Goal: Contribute content: Add original content to the website for others to see

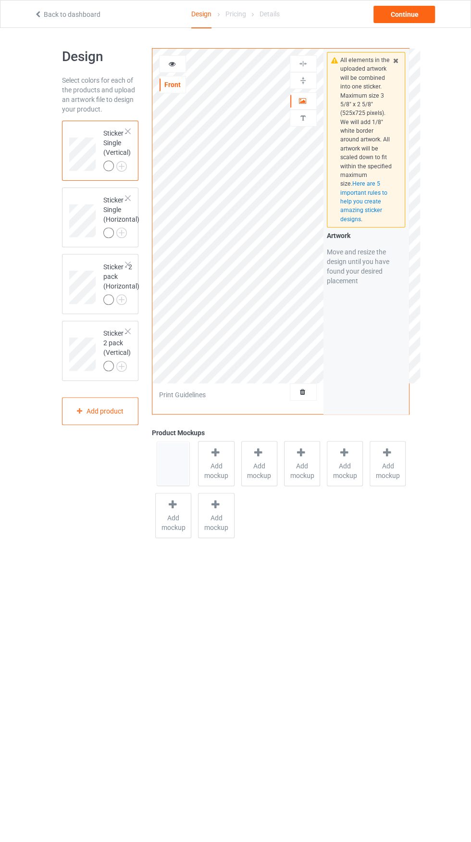
click at [309, 393] on div at bounding box center [304, 392] width 26 height 10
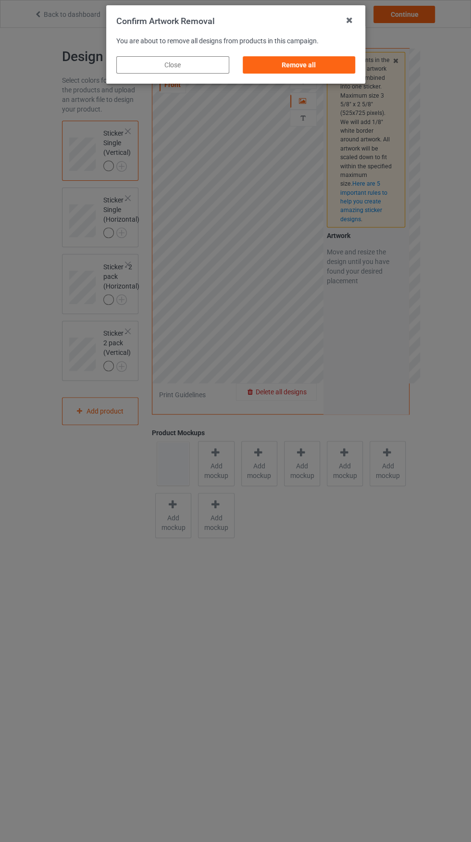
click at [343, 74] on div "Remove all" at bounding box center [298, 64] width 113 height 17
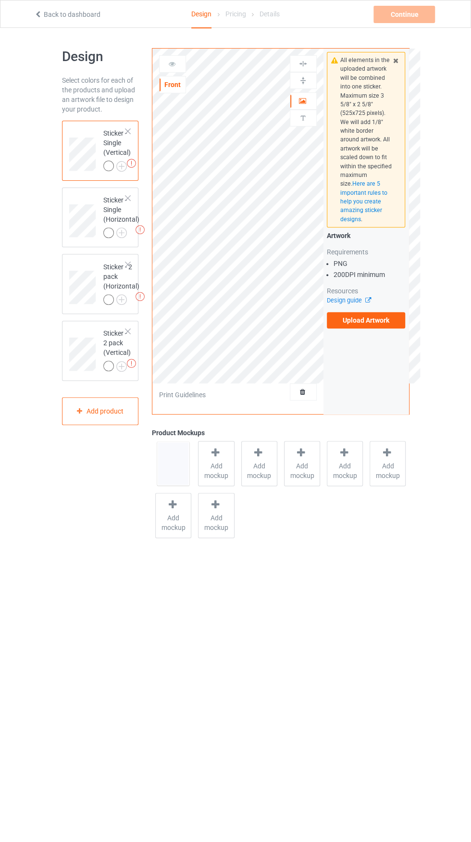
click at [398, 329] on label "Upload Artwork" at bounding box center [366, 320] width 79 height 16
click at [0, 0] on input "Upload Artwork" at bounding box center [0, 0] width 0 height 0
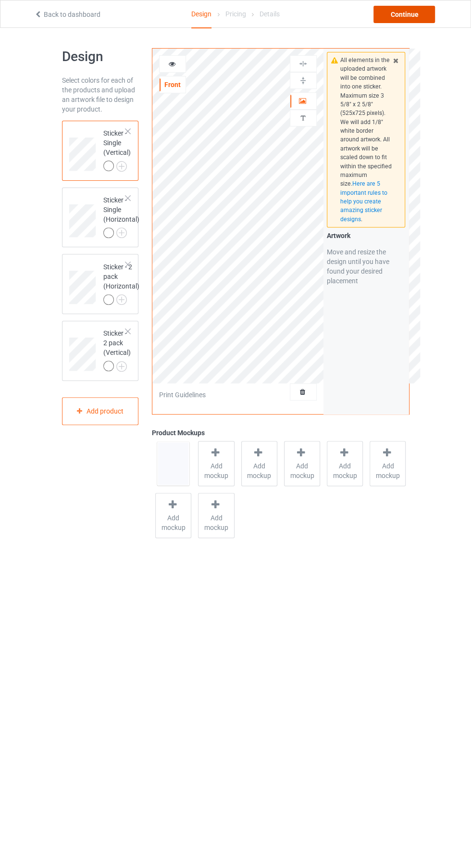
click at [432, 17] on div "Continue" at bounding box center [405, 14] width 62 height 17
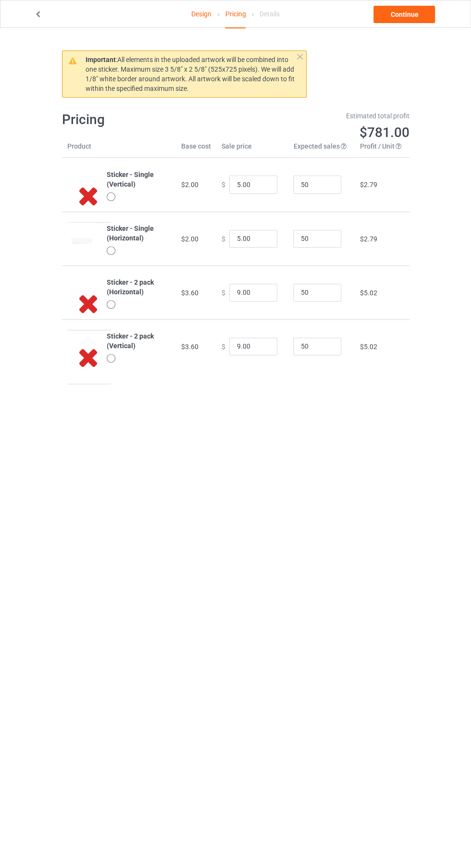
click at [38, 13] on icon at bounding box center [38, 13] width 8 height 7
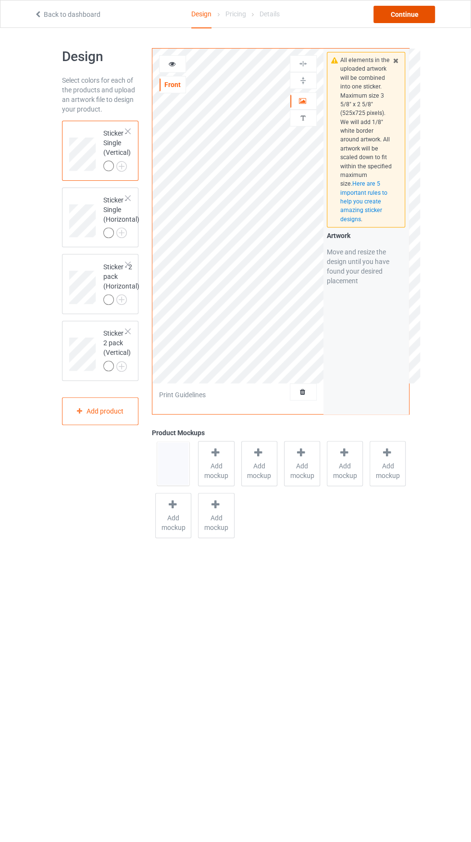
click at [417, 14] on div "Continue" at bounding box center [405, 14] width 62 height 17
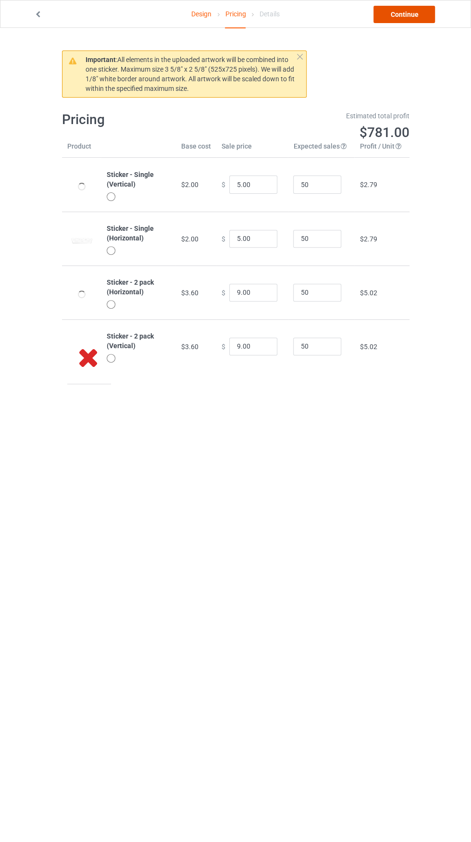
click at [410, 15] on link "Continue" at bounding box center [405, 14] width 62 height 17
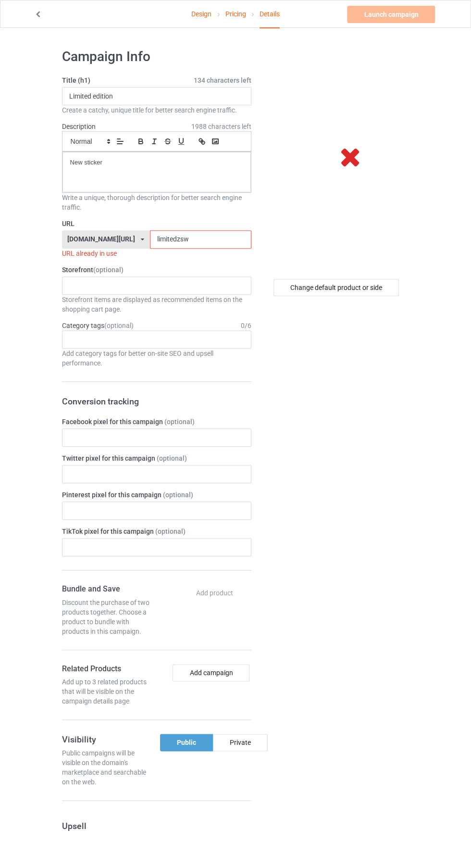
click at [38, 13] on icon at bounding box center [38, 13] width 8 height 7
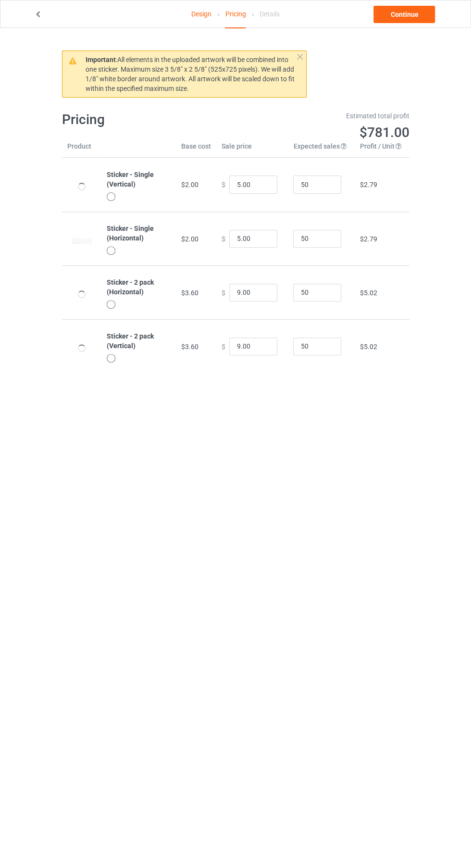
click at [39, 14] on icon at bounding box center [38, 13] width 8 height 7
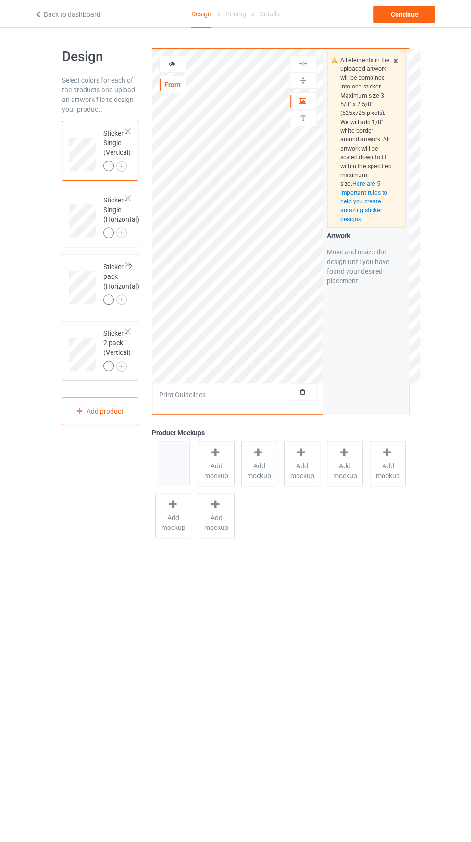
click at [302, 391] on icon at bounding box center [303, 390] width 8 height 7
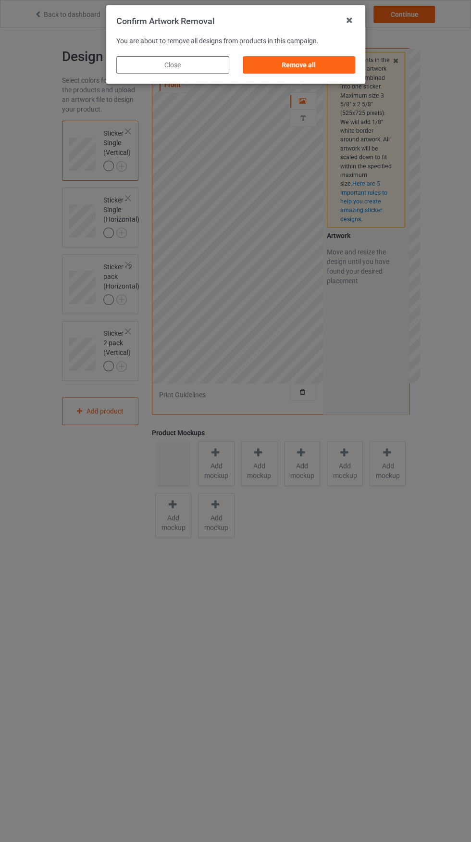
click at [313, 65] on div "Remove all" at bounding box center [298, 64] width 113 height 17
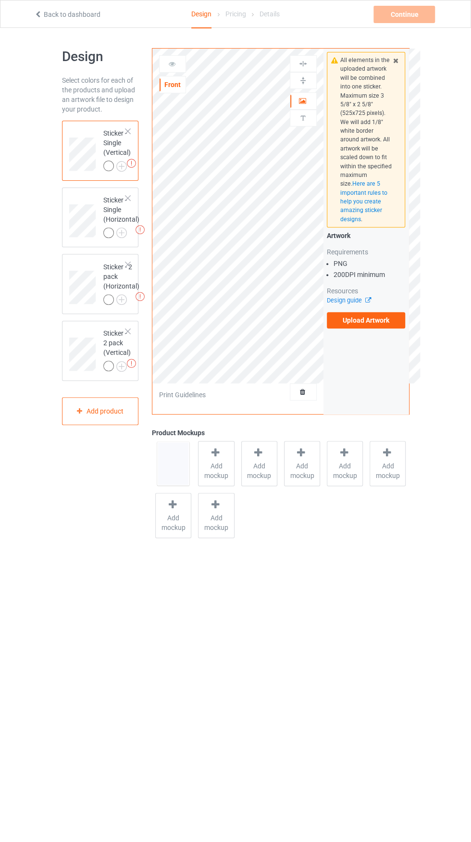
click at [385, 329] on label "Upload Artwork" at bounding box center [366, 320] width 79 height 16
click at [0, 0] on input "Upload Artwork" at bounding box center [0, 0] width 0 height 0
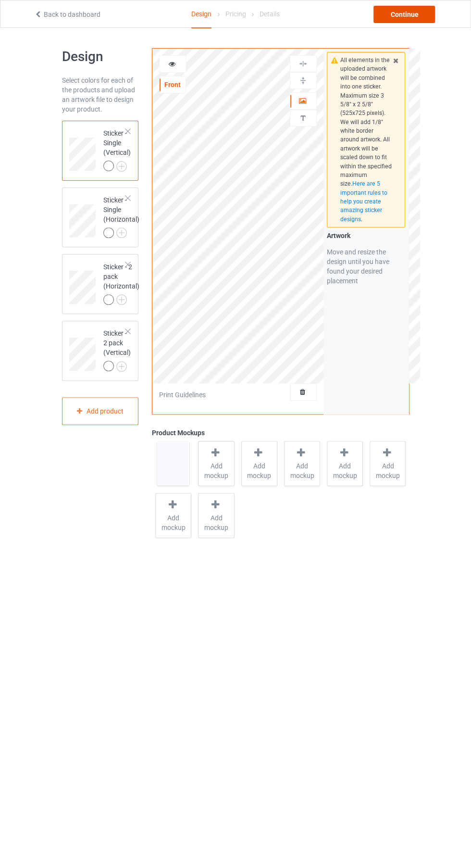
click at [413, 15] on div "Continue" at bounding box center [405, 14] width 62 height 17
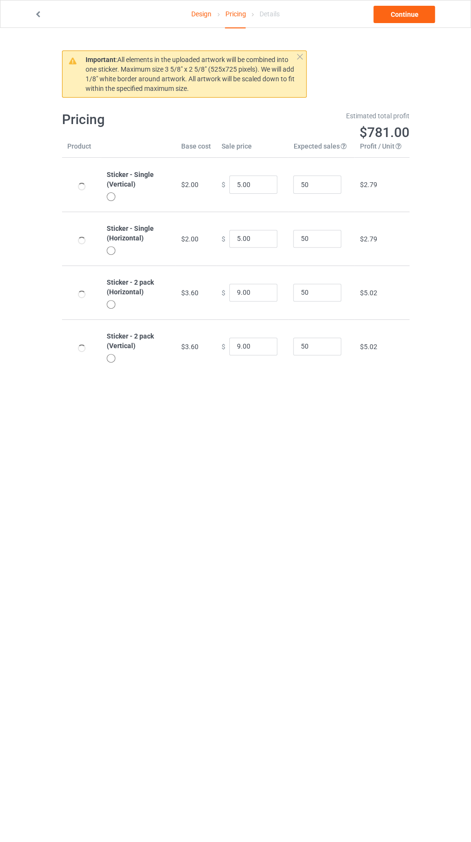
click at [38, 14] on icon at bounding box center [38, 13] width 8 height 7
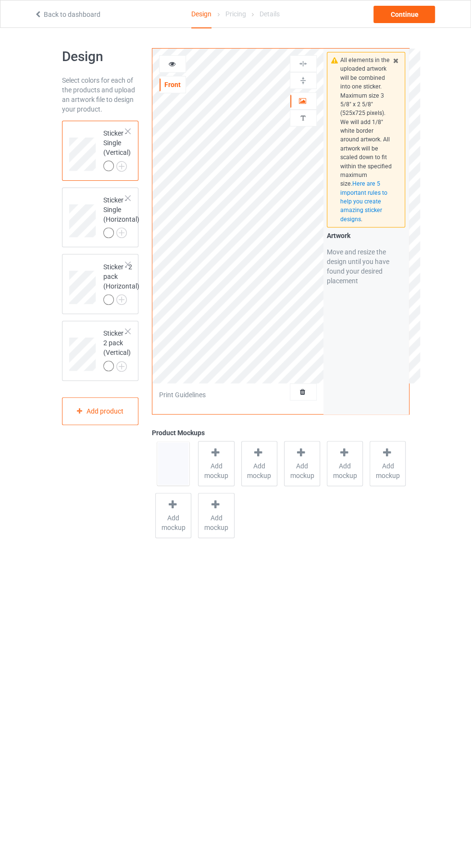
click at [215, 452] on icon at bounding box center [216, 453] width 12 height 10
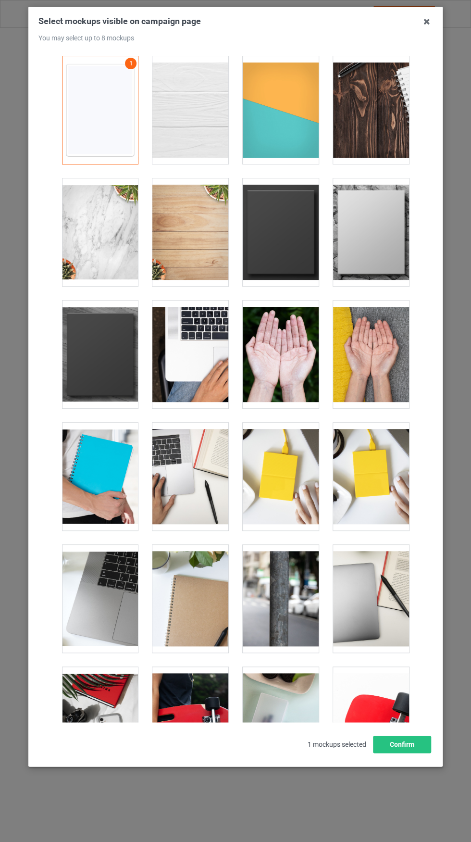
click at [187, 121] on div at bounding box center [190, 110] width 76 height 108
click at [409, 753] on button "Confirm" at bounding box center [402, 744] width 58 height 17
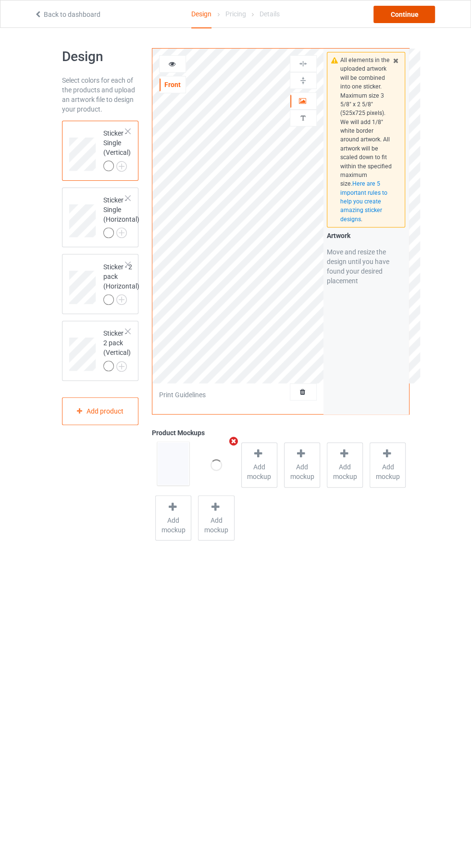
click at [418, 17] on div "Continue" at bounding box center [405, 14] width 62 height 17
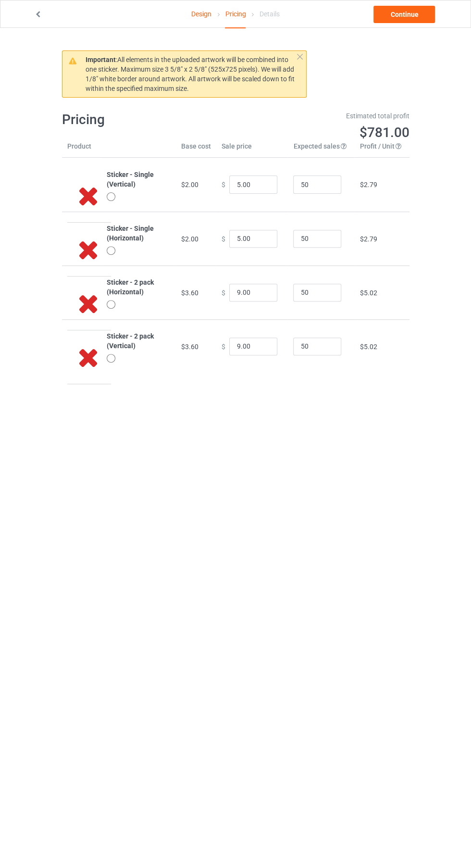
click at [39, 14] on icon at bounding box center [38, 13] width 8 height 7
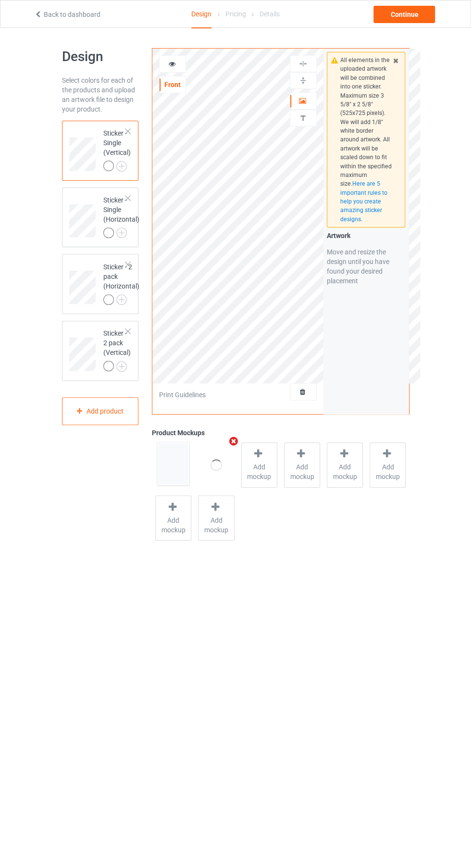
click at [51, 14] on link "Back to dashboard" at bounding box center [67, 15] width 66 height 8
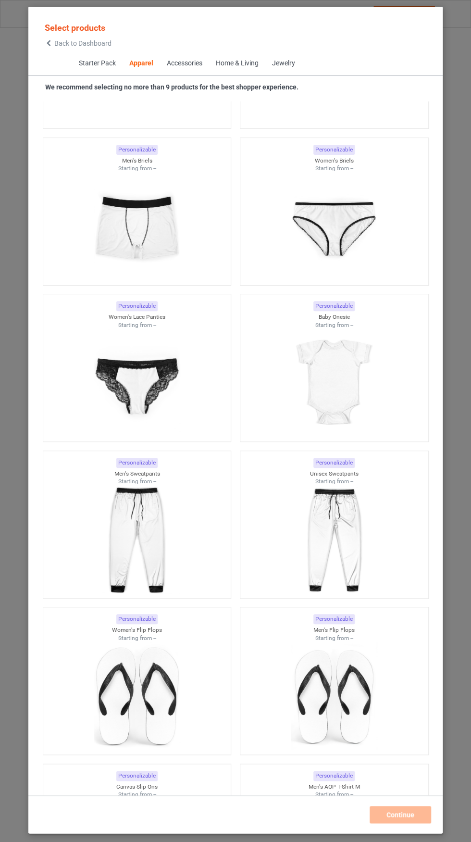
scroll to position [2226, 0]
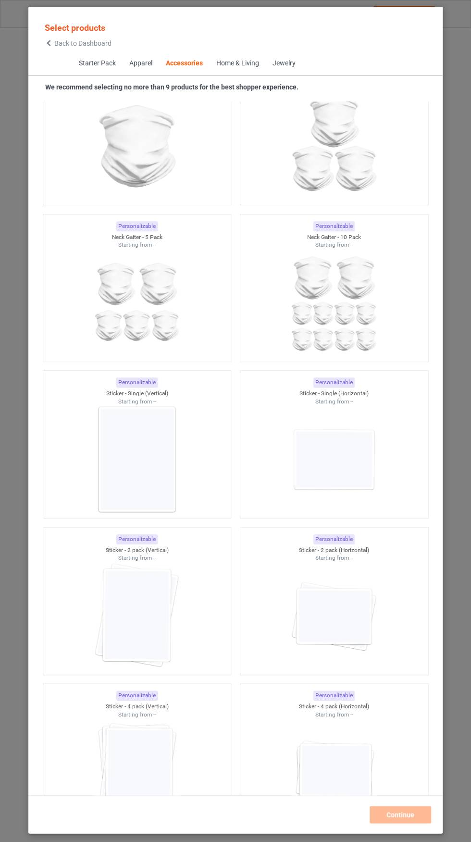
scroll to position [6095, 0]
click at [143, 449] on img at bounding box center [137, 458] width 86 height 108
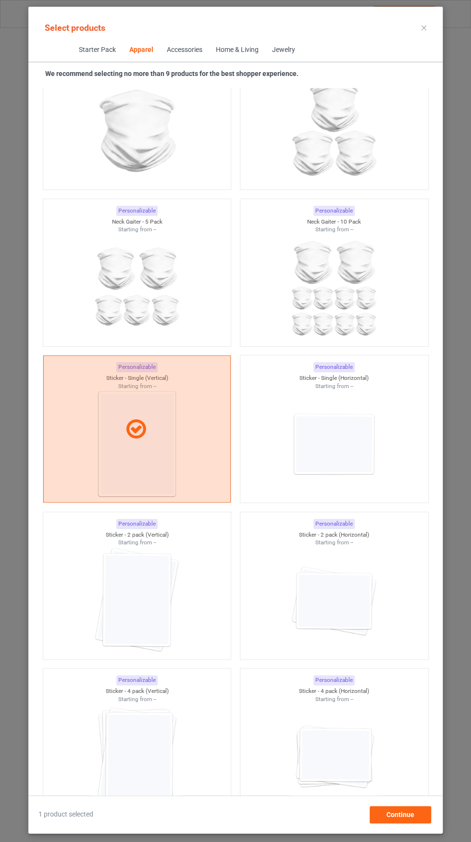
click at [149, 608] on img at bounding box center [137, 601] width 86 height 108
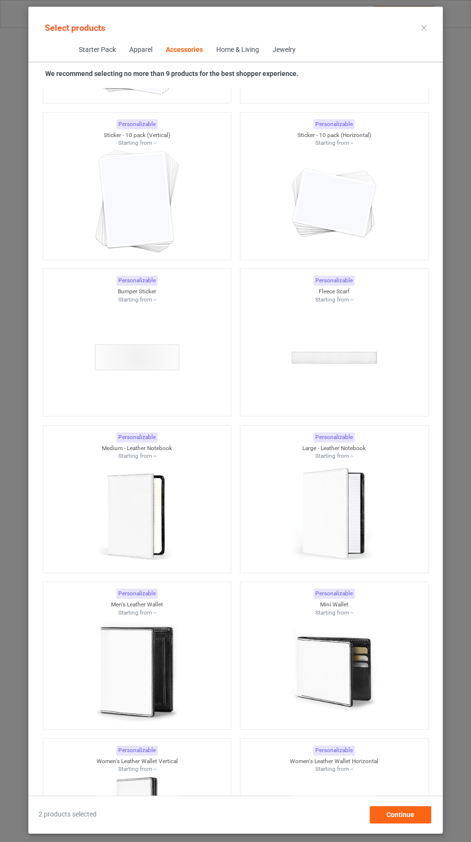
scroll to position [7143, 0]
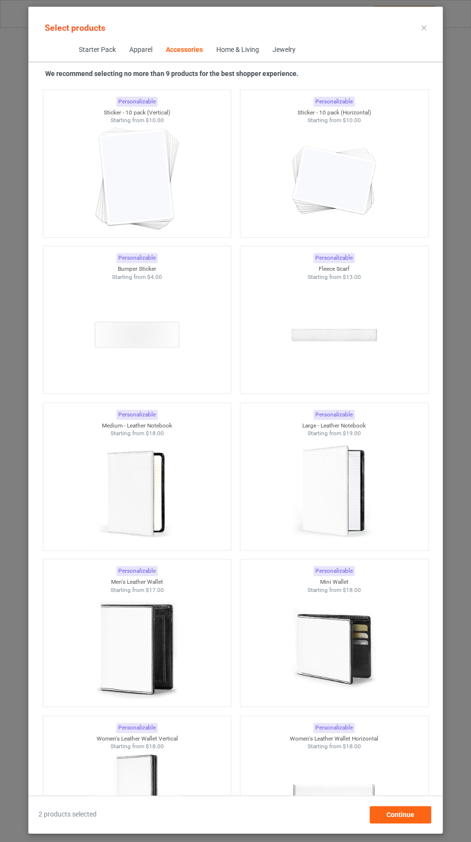
click at [166, 330] on img at bounding box center [137, 335] width 86 height 108
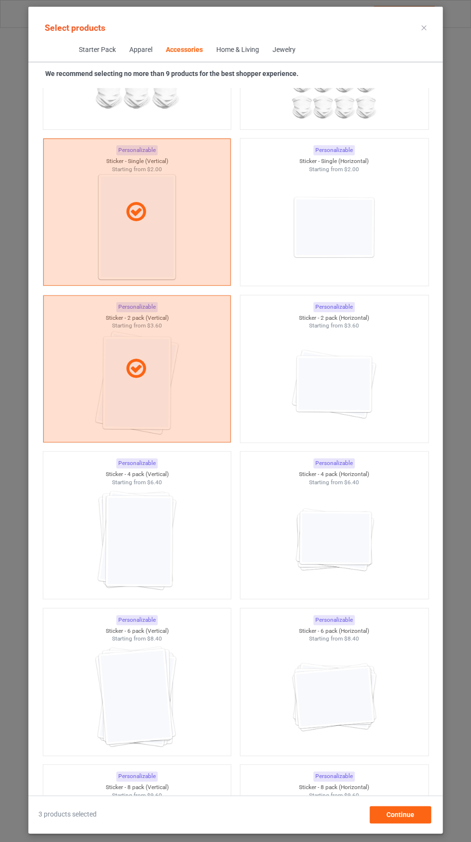
scroll to position [6298, 0]
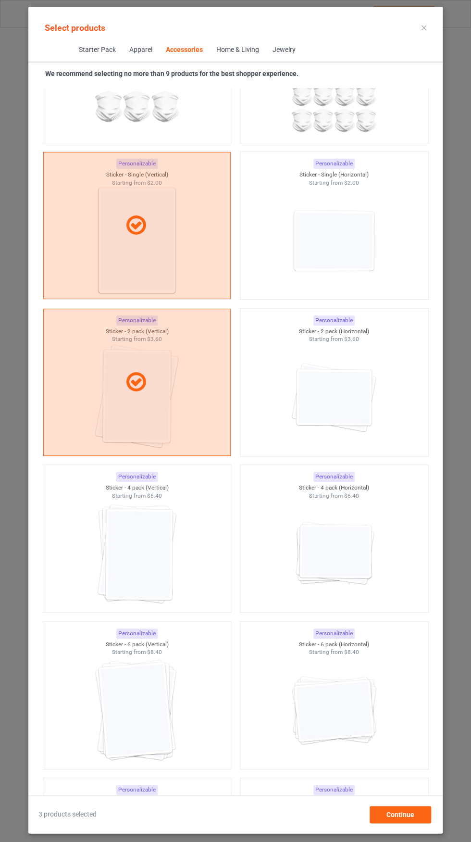
click at [174, 236] on div at bounding box center [137, 226] width 187 height 23
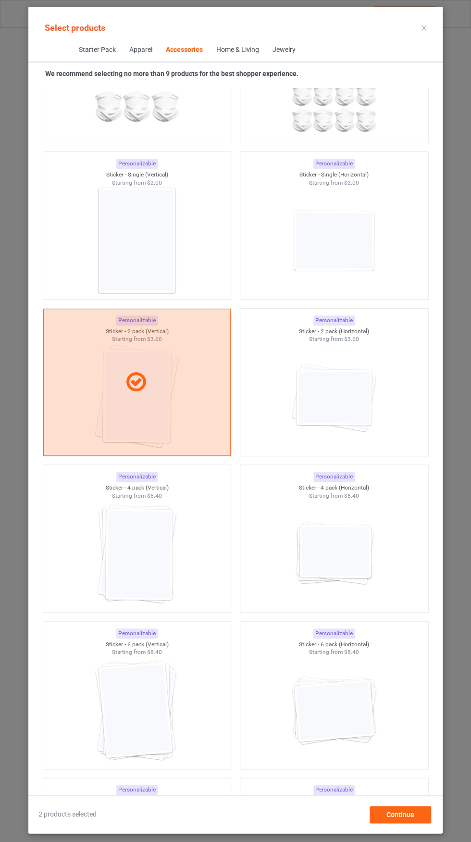
click at [167, 376] on div at bounding box center [137, 382] width 187 height 23
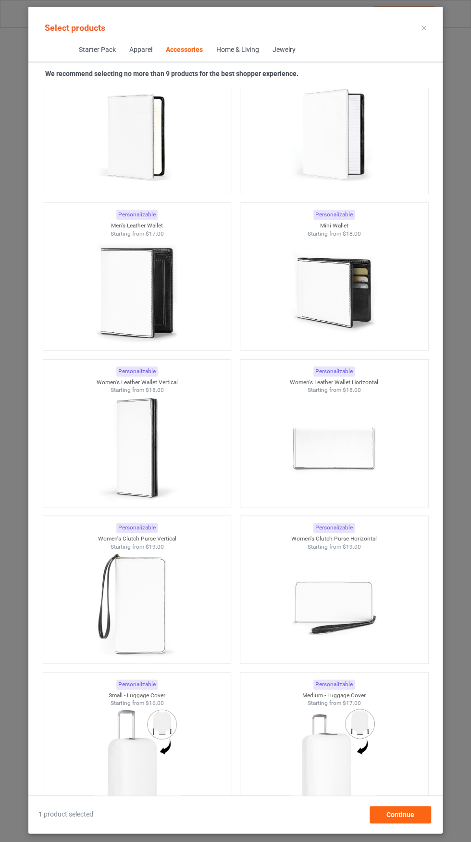
scroll to position [7664, 0]
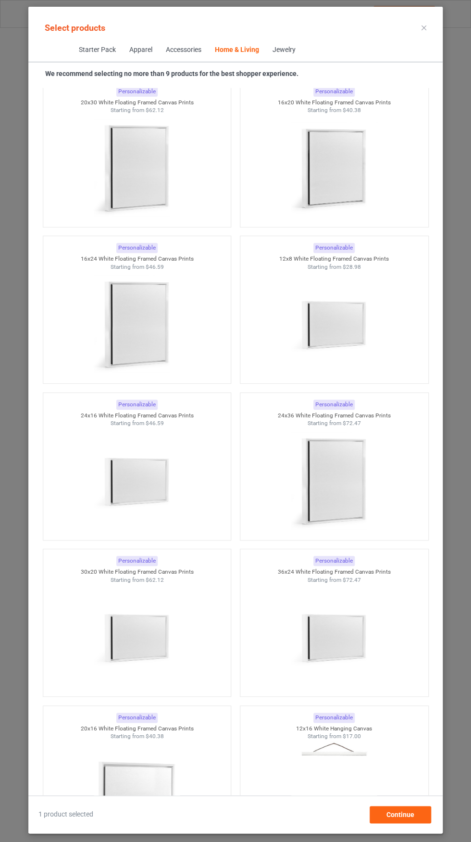
scroll to position [19812, 0]
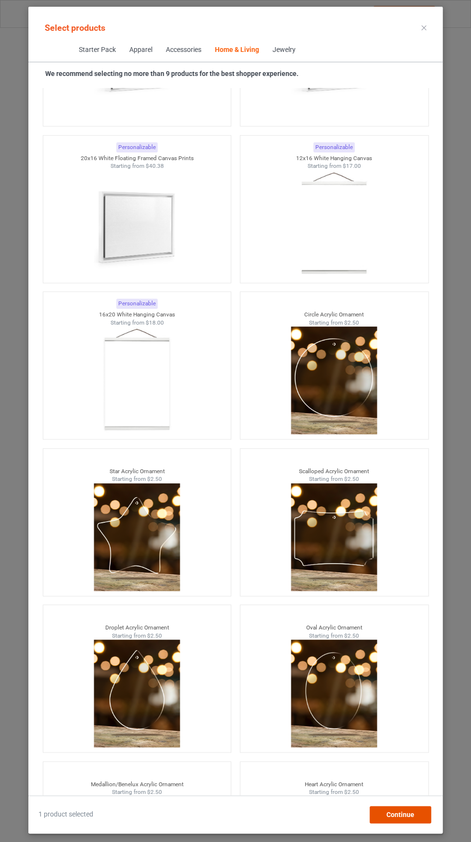
click at [411, 819] on span "Continue" at bounding box center [401, 815] width 28 height 8
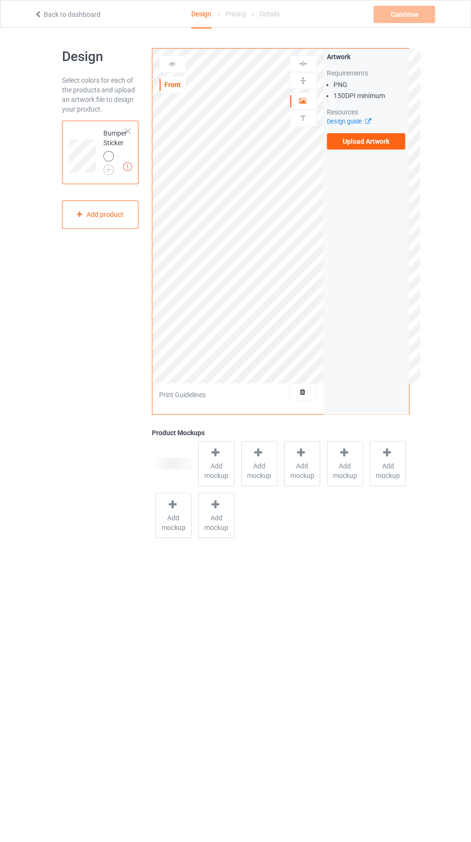
click at [389, 143] on label "Upload Artwork" at bounding box center [366, 141] width 79 height 16
click at [0, 0] on input "Upload Artwork" at bounding box center [0, 0] width 0 height 0
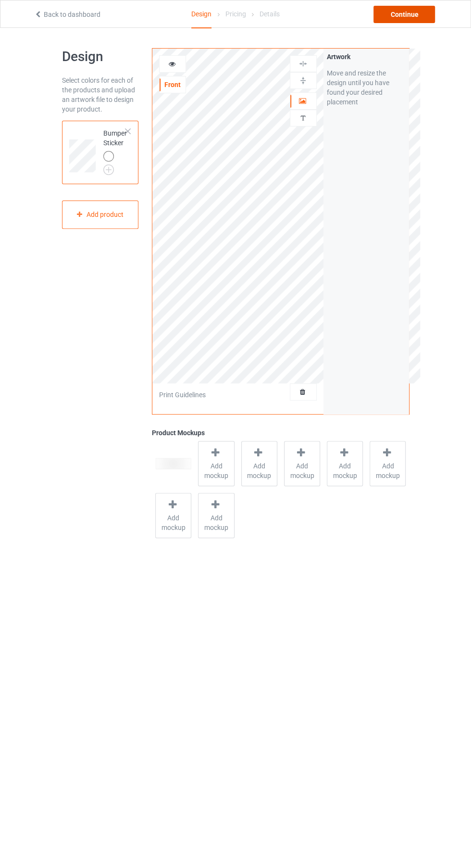
click at [412, 14] on div "Continue" at bounding box center [405, 14] width 62 height 17
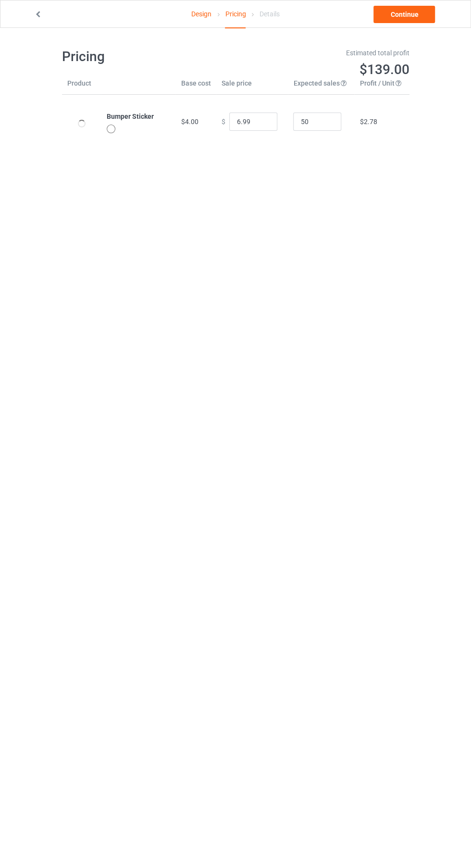
scroll to position [4, 0]
click at [43, 16] on link at bounding box center [39, 15] width 10 height 8
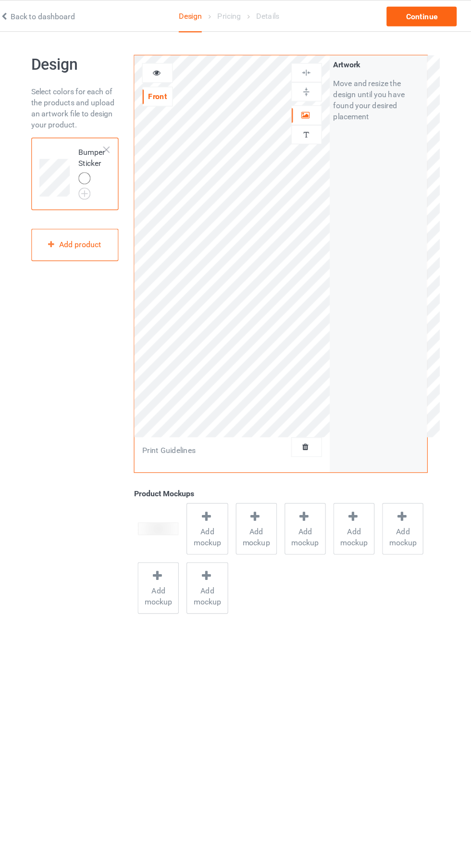
click at [227, 455] on div "Add mockup" at bounding box center [216, 463] width 36 height 45
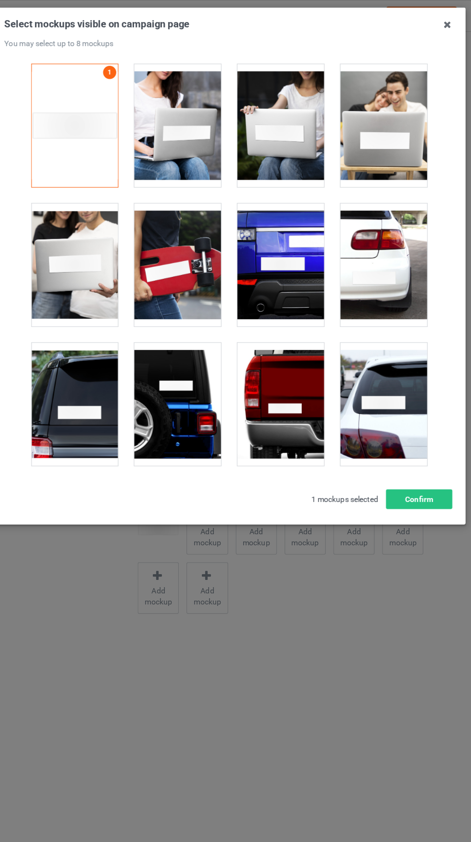
click at [207, 101] on div at bounding box center [190, 110] width 76 height 108
click at [410, 436] on button "Confirm" at bounding box center [402, 437] width 58 height 17
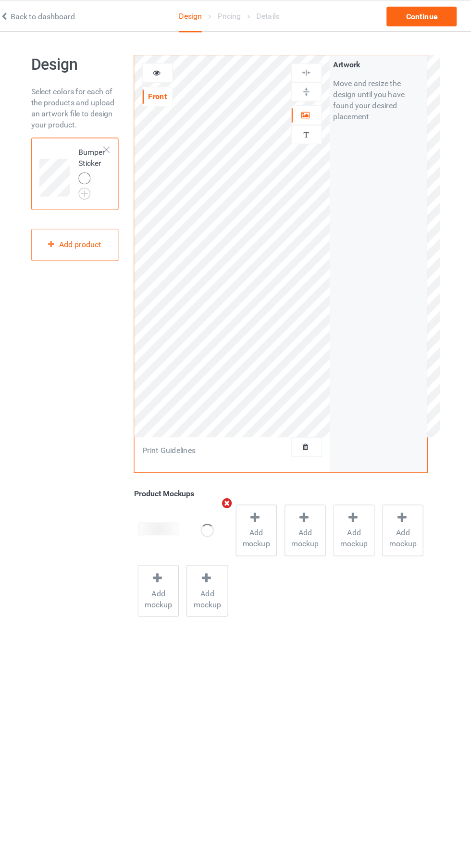
click at [236, 443] on icon "Remove mockup" at bounding box center [234, 441] width 12 height 10
click at [417, 16] on div "Continue" at bounding box center [405, 14] width 62 height 17
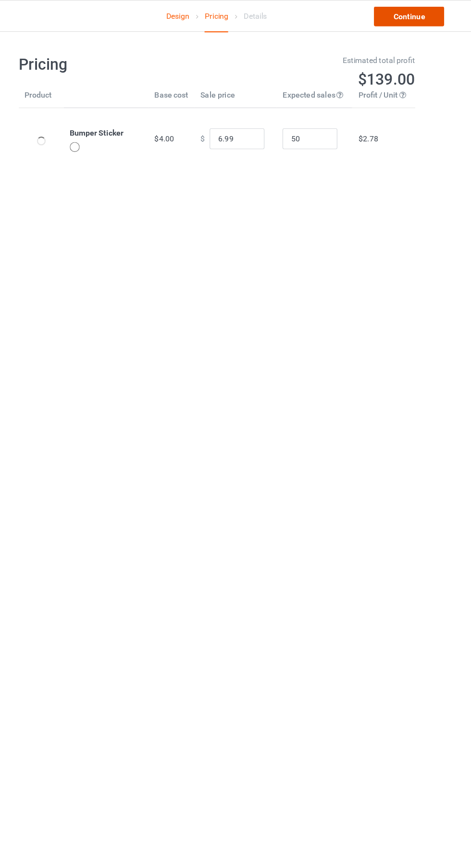
click at [415, 16] on link "Continue" at bounding box center [405, 14] width 62 height 17
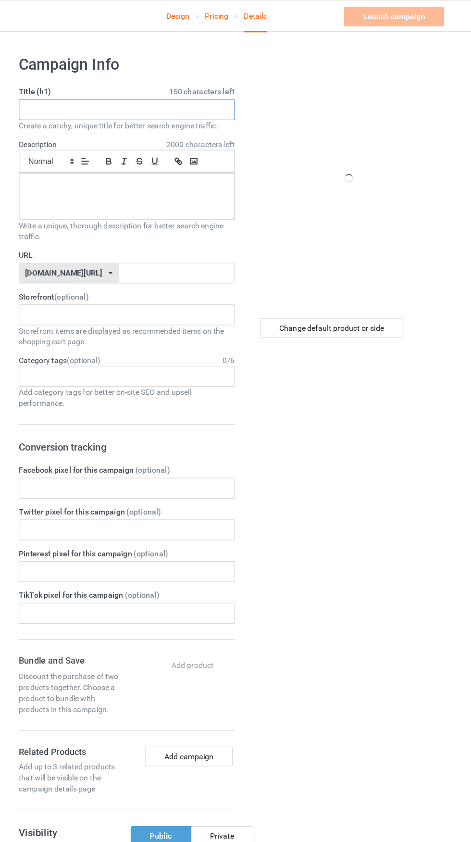
click at [190, 94] on input "text" at bounding box center [157, 96] width 190 height 18
click at [221, 96] on input "text" at bounding box center [157, 96] width 190 height 18
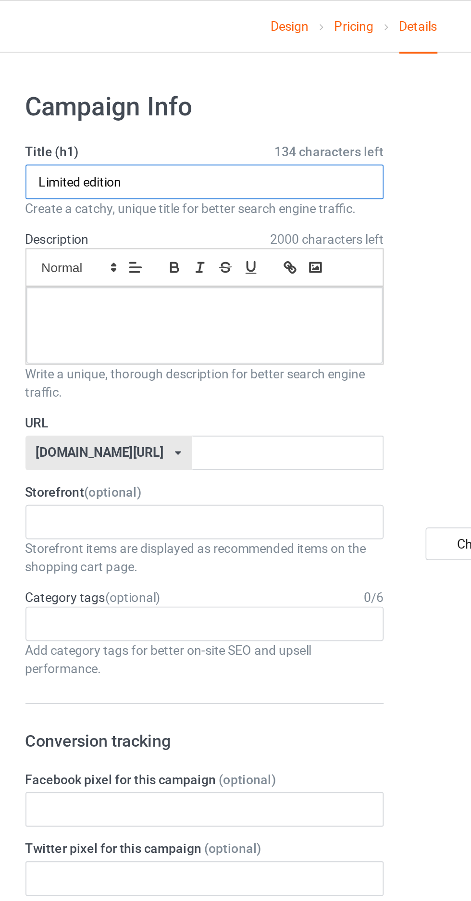
type input "Limited edition"
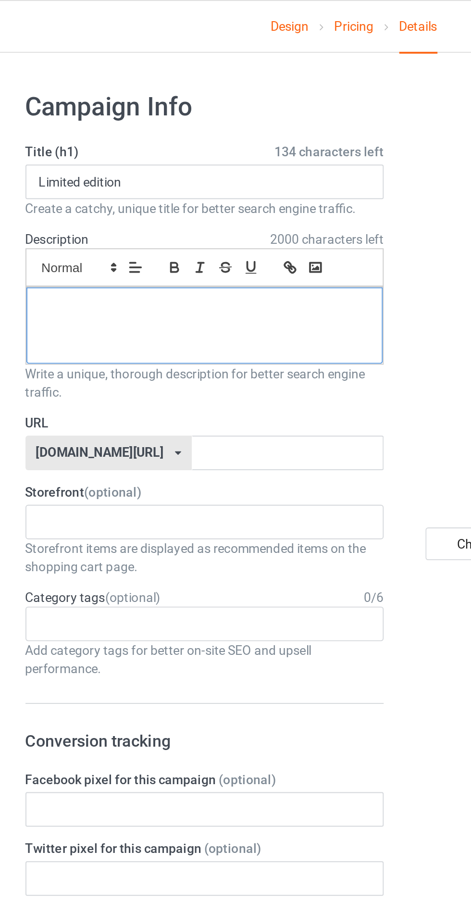
click at [177, 170] on div at bounding box center [157, 172] width 189 height 40
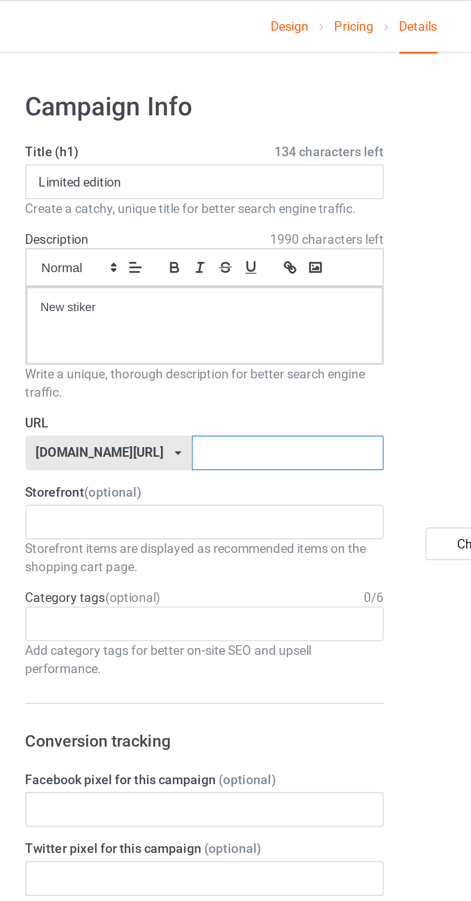
click at [219, 236] on input "text" at bounding box center [200, 239] width 101 height 18
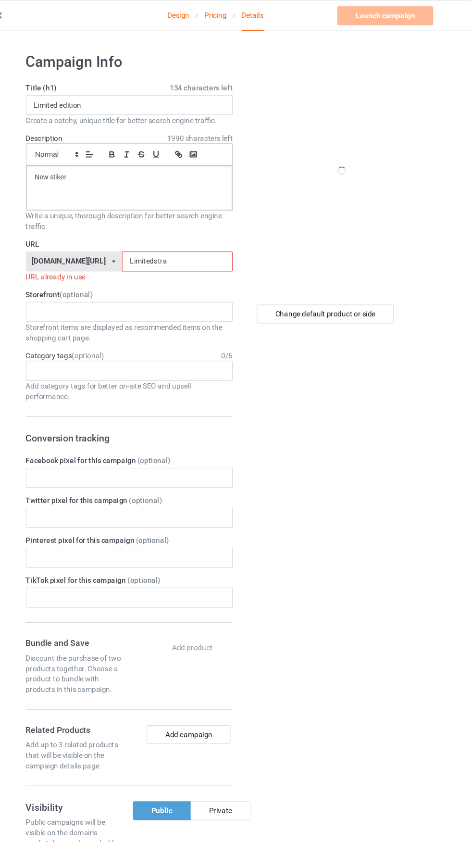
click at [199, 239] on input "Limitedstra" at bounding box center [200, 239] width 101 height 18
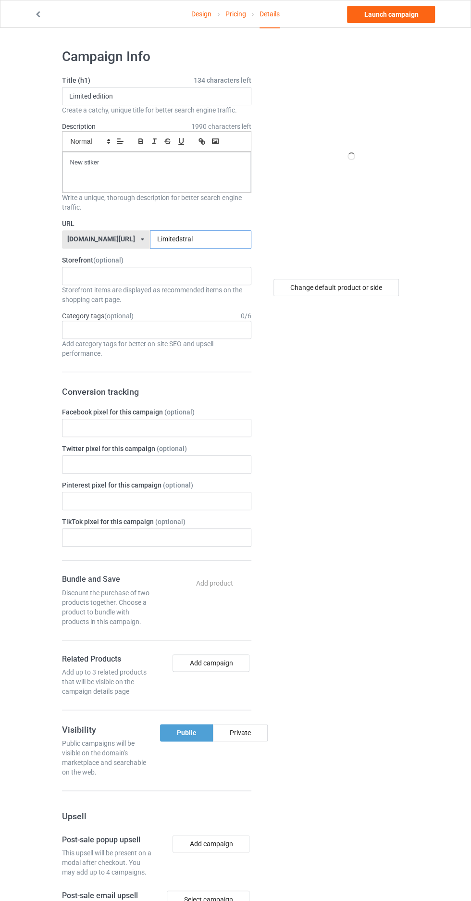
type input "Limitedstral"
click at [372, 289] on div "Change default product or side" at bounding box center [337, 287] width 126 height 17
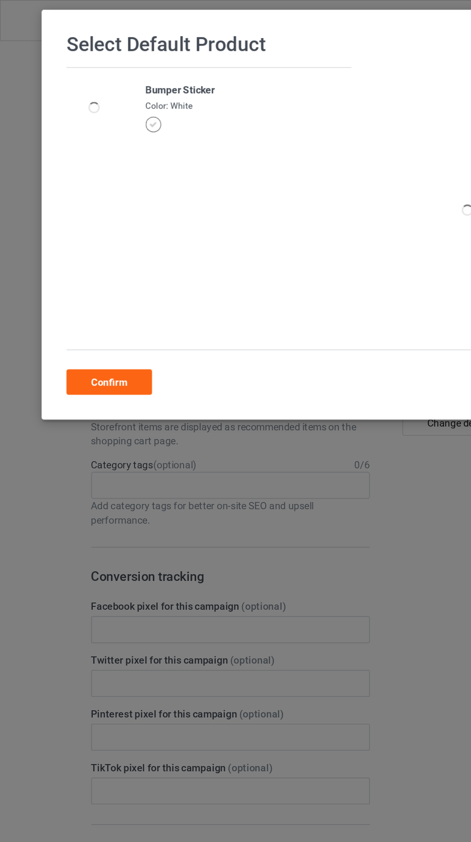
click at [112, 85] on div at bounding box center [105, 85] width 13 height 13
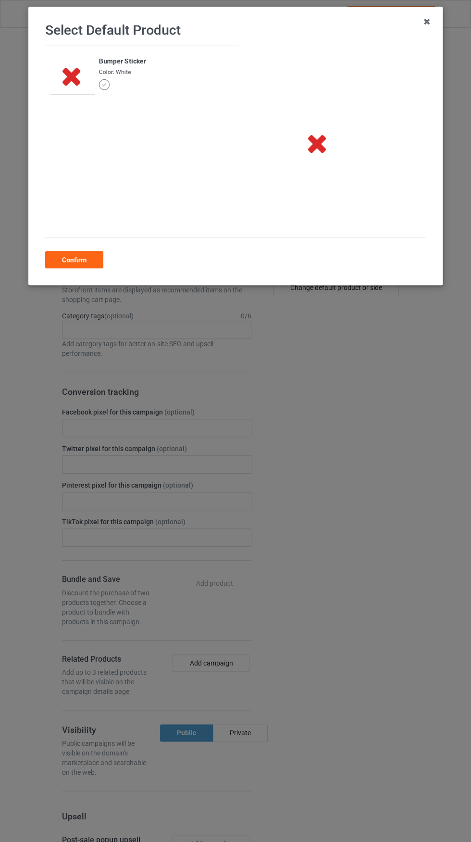
click at [427, 22] on icon at bounding box center [426, 21] width 15 height 15
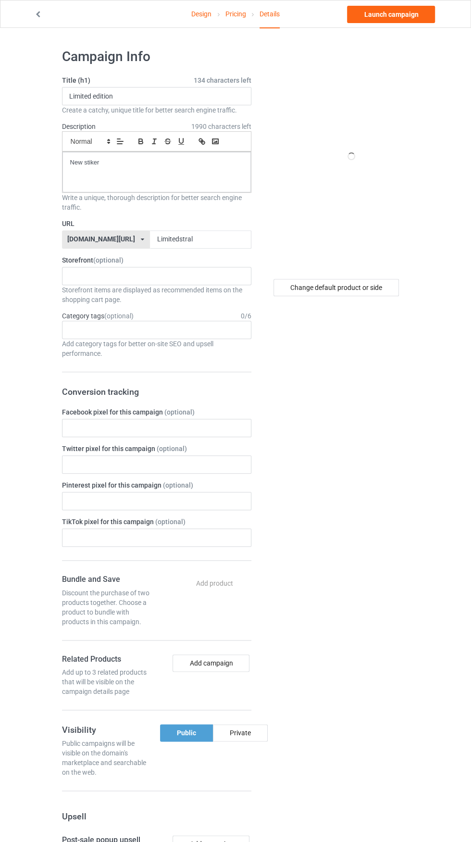
click at [36, 11] on icon at bounding box center [38, 13] width 8 height 7
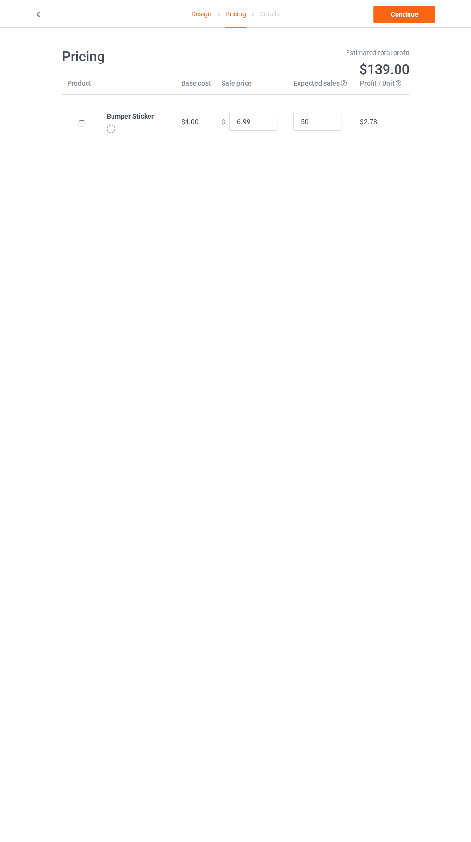
click at [38, 14] on icon at bounding box center [38, 13] width 8 height 7
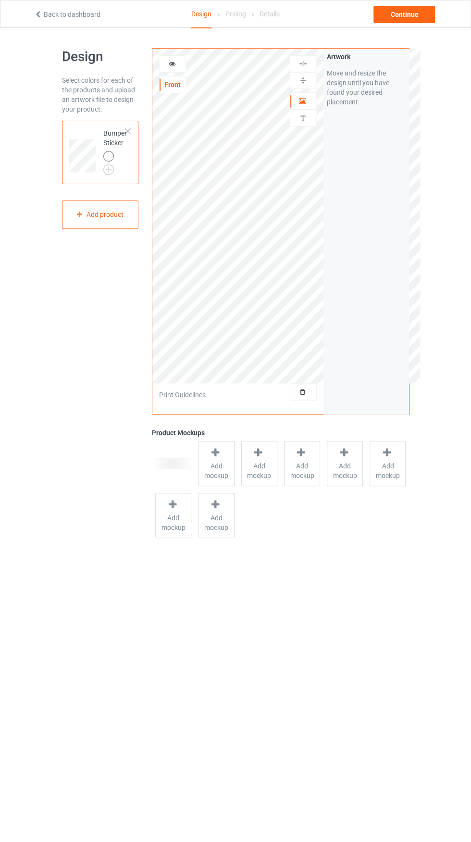
click at [54, 14] on link "Back to dashboard" at bounding box center [67, 15] width 66 height 8
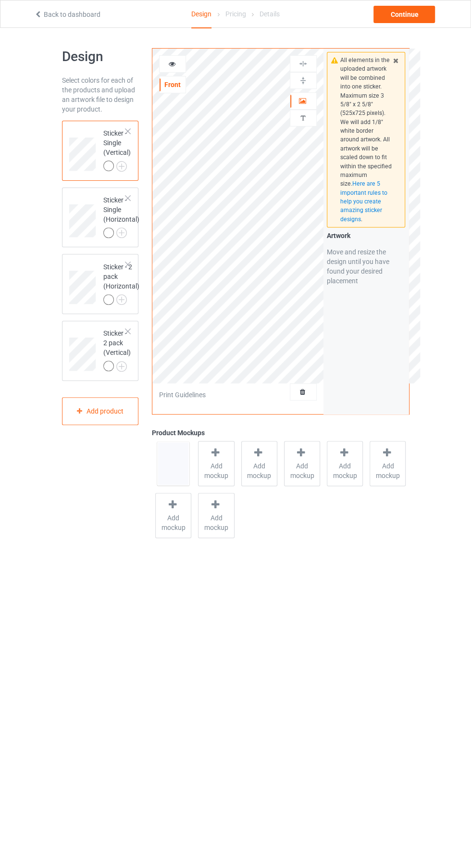
click at [38, 16] on icon at bounding box center [38, 13] width 8 height 7
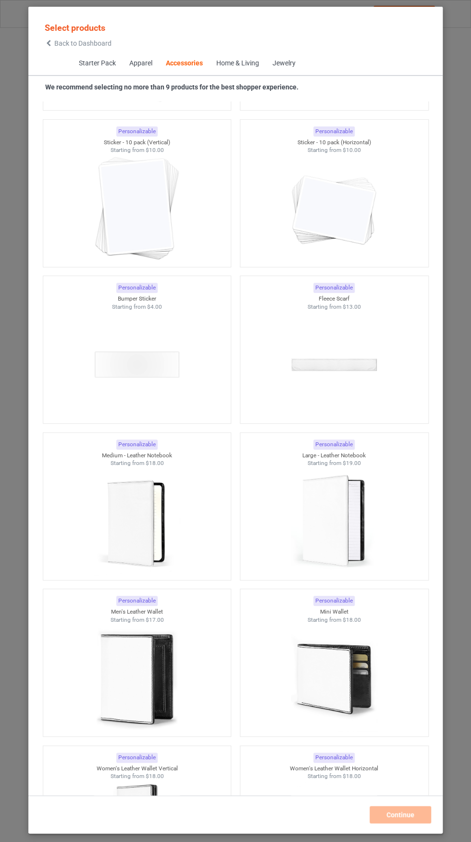
scroll to position [7158, 0]
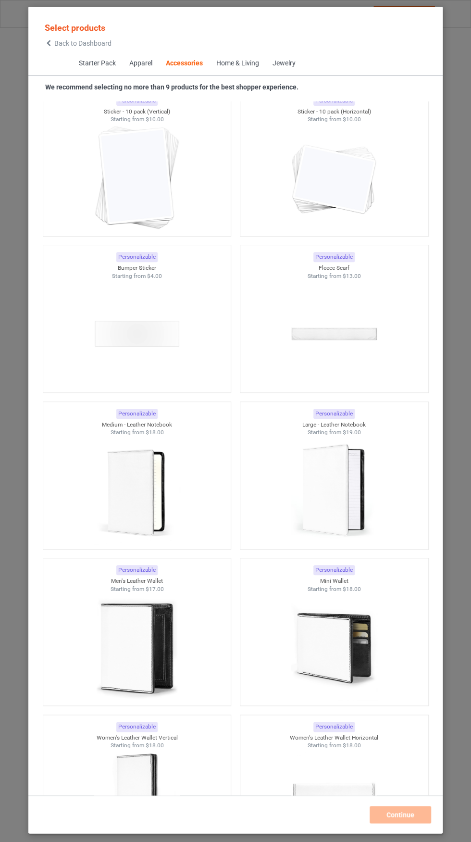
click at [152, 304] on img at bounding box center [137, 334] width 86 height 108
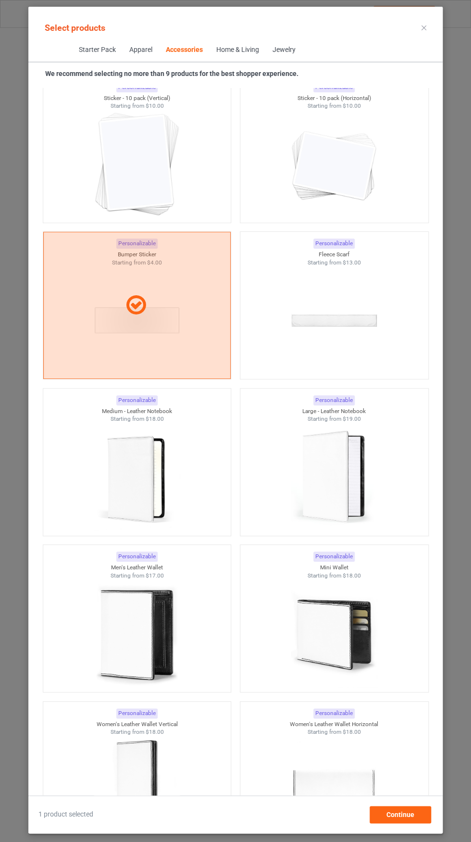
scroll to position [8059, 0]
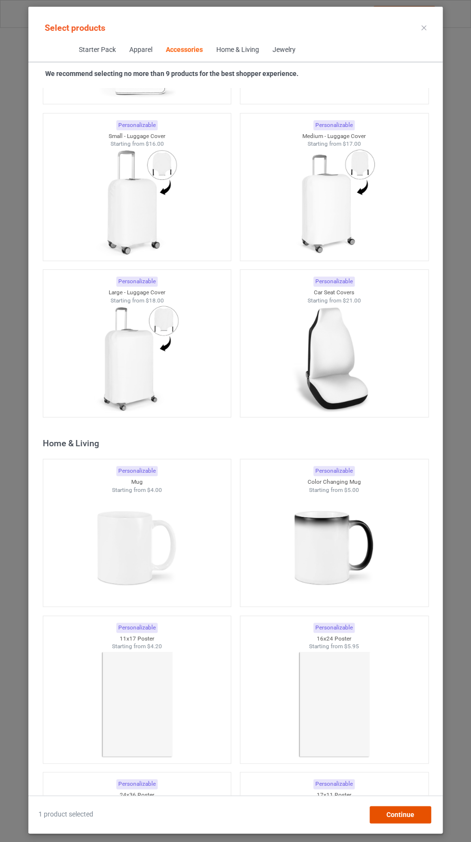
click at [416, 823] on div "Continue" at bounding box center [401, 814] width 62 height 17
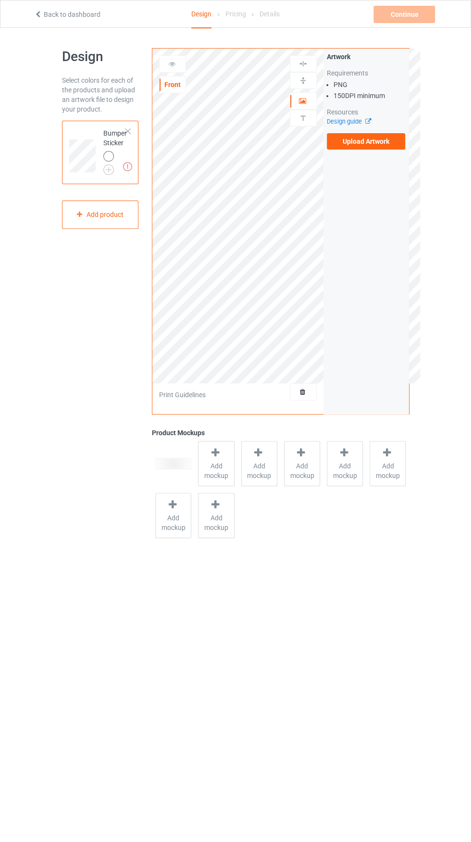
click at [402, 136] on label "Upload Artwork" at bounding box center [366, 141] width 79 height 16
click at [0, 0] on input "Upload Artwork" at bounding box center [0, 0] width 0 height 0
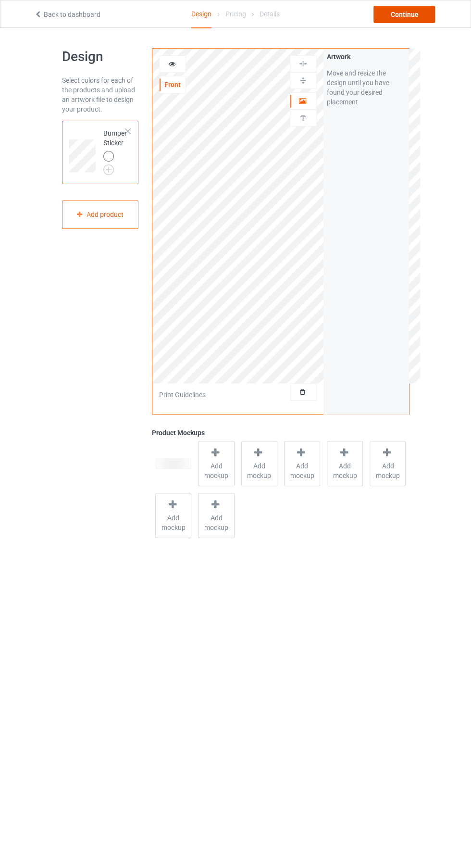
click at [430, 14] on div "Continue" at bounding box center [405, 14] width 62 height 17
